Goal: Check status: Check status

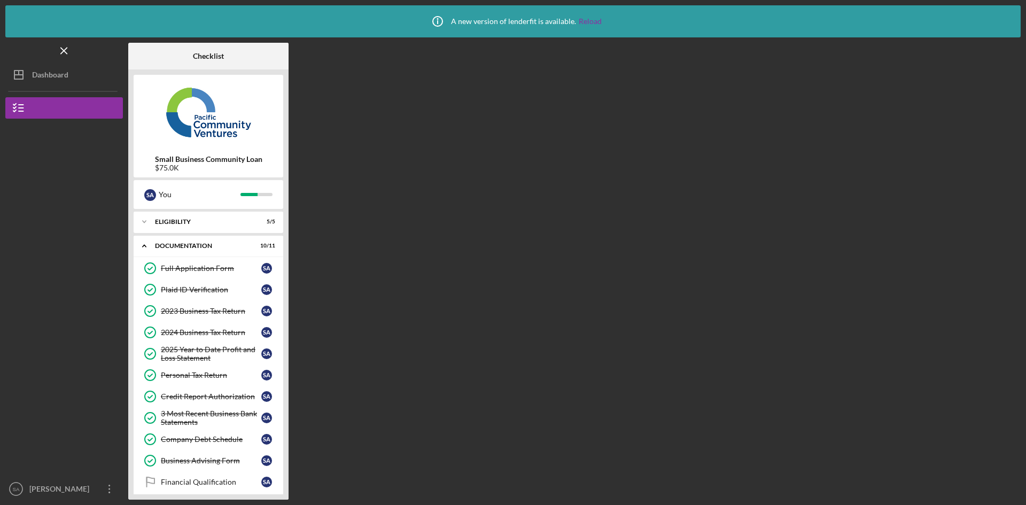
click at [51, 66] on div "Dashboard" at bounding box center [50, 76] width 36 height 24
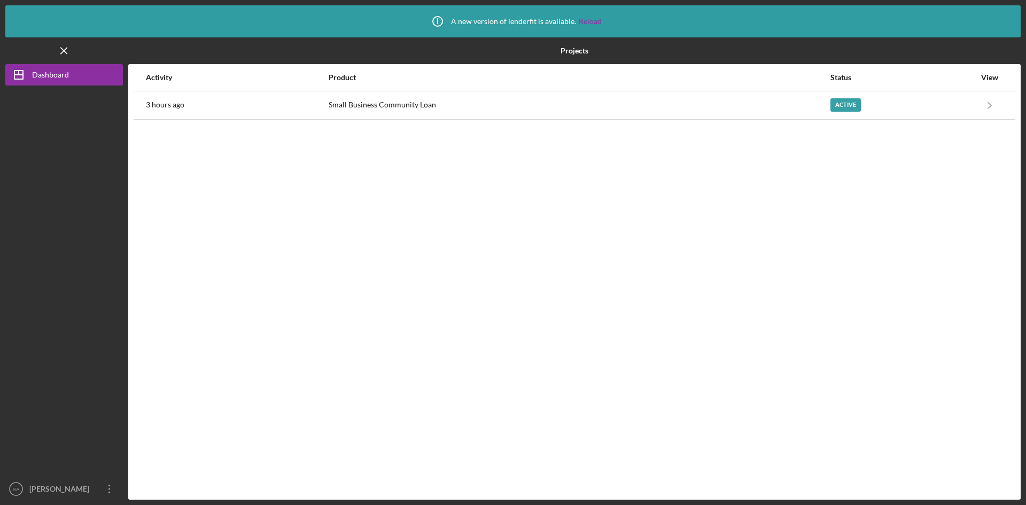
click at [887, 103] on div "Active" at bounding box center [902, 105] width 145 height 27
